Goal: Task Accomplishment & Management: Manage account settings

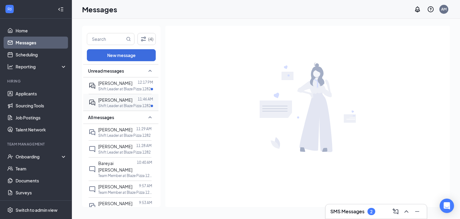
click at [113, 97] on span "Geneva Lewis" at bounding box center [115, 99] width 34 height 5
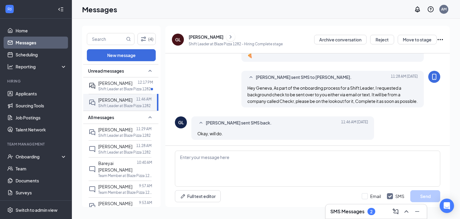
scroll to position [316, 0]
click at [131, 90] on div "September 16, 2025 11:46 AM" at bounding box center [131, 88] width 32 height 10
click at [104, 85] on span "DaNia Dotson" at bounding box center [115, 82] width 34 height 5
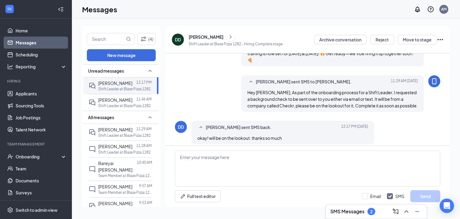
scroll to position [356, 0]
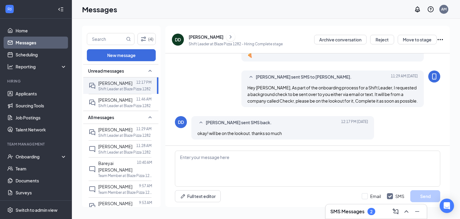
click at [39, 42] on link "Messages" at bounding box center [41, 43] width 51 height 12
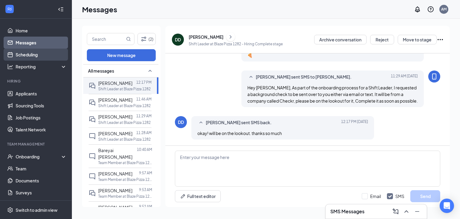
click at [30, 55] on link "Scheduling" at bounding box center [41, 55] width 51 height 12
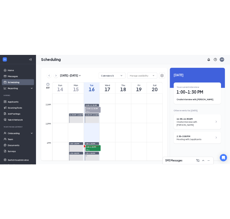
scroll to position [409, 0]
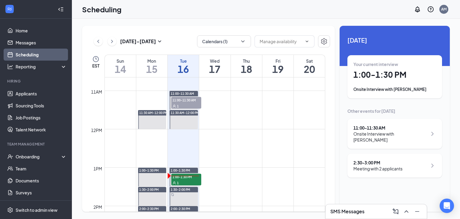
click at [187, 103] on div "1" at bounding box center [186, 106] width 30 height 6
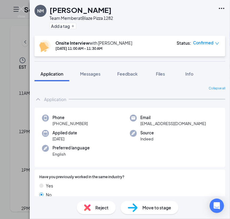
click at [210, 45] on span "Confirmed" at bounding box center [203, 43] width 20 height 6
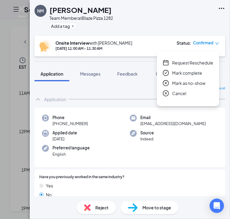
click at [207, 43] on span "Confirmed" at bounding box center [203, 43] width 20 height 6
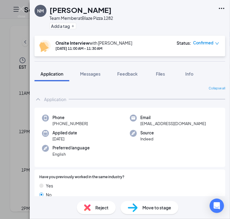
click at [206, 39] on div "Onsite Interview with Andrew Miele Sep 16, 11:00 AM - 11:30 AM Status : Confirm…" at bounding box center [129, 46] width 190 height 21
click at [206, 42] on span "Confirmed" at bounding box center [203, 43] width 20 height 6
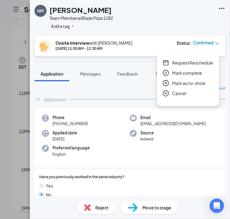
click at [184, 84] on span "Mark as no-show" at bounding box center [188, 83] width 33 height 7
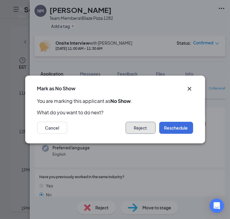
click at [136, 128] on button "Reject" at bounding box center [140, 128] width 30 height 12
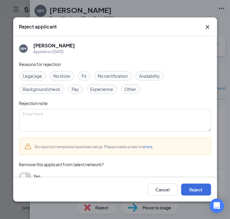
click at [67, 75] on span "No show" at bounding box center [62, 75] width 17 height 7
click at [185, 186] on button "Reject" at bounding box center [196, 189] width 30 height 12
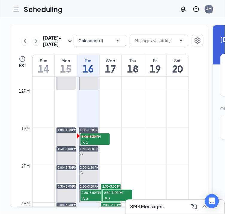
scroll to position [447, 0]
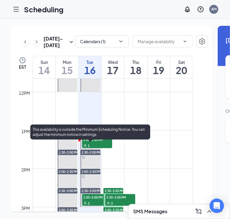
click at [102, 142] on span "1:00-1:30 PM" at bounding box center [97, 139] width 30 height 6
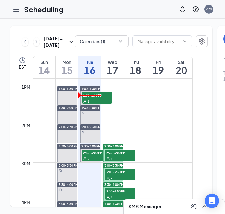
scroll to position [489, 0]
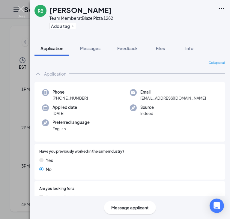
click at [25, 8] on img at bounding box center [21, 12] width 7 height 12
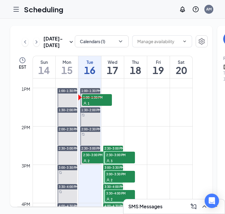
scroll to position [513, 0]
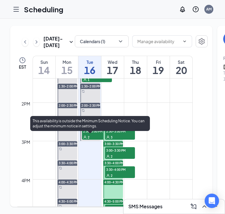
click at [90, 134] on span "2:30-3:00 PM" at bounding box center [97, 131] width 30 height 6
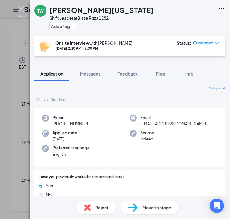
click at [22, 8] on img at bounding box center [21, 12] width 7 height 12
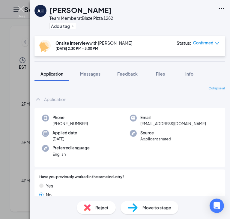
click at [20, 7] on img at bounding box center [21, 12] width 7 height 12
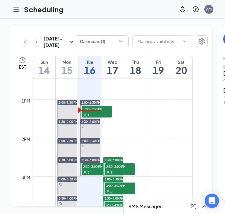
scroll to position [483, 0]
